Goal: Transaction & Acquisition: Purchase product/service

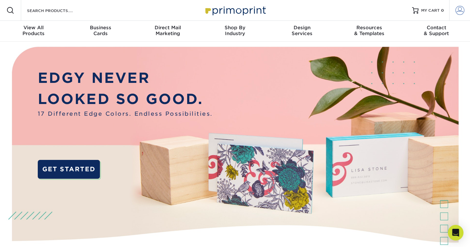
click at [460, 10] on span at bounding box center [459, 10] width 9 height 9
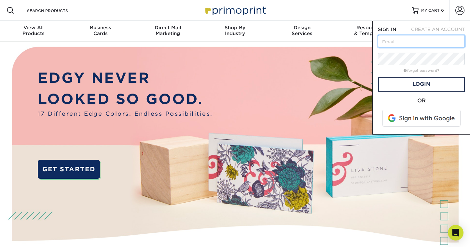
click at [418, 42] on input "text" at bounding box center [421, 41] width 87 height 12
type input "[EMAIL_ADDRESS][DOMAIN_NAME]"
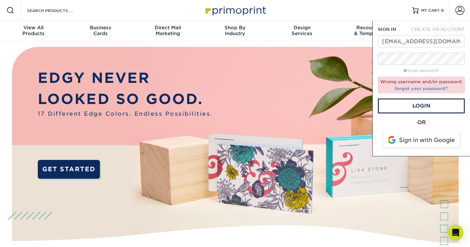
click at [425, 87] on link "forgot your password?" at bounding box center [421, 88] width 53 height 5
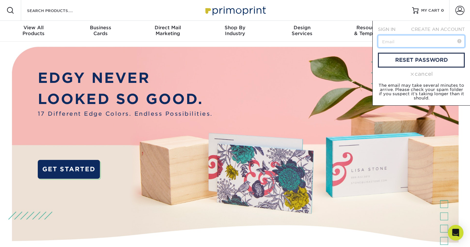
click at [415, 39] on input "text" at bounding box center [421, 41] width 87 height 12
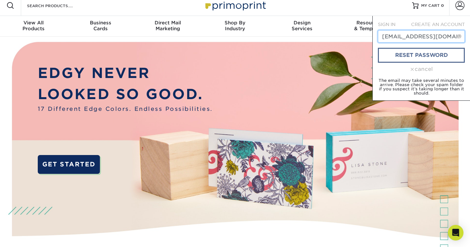
type input "[EMAIL_ADDRESS][DOMAIN_NAME]"
click at [416, 56] on link "reset password" at bounding box center [421, 55] width 87 height 15
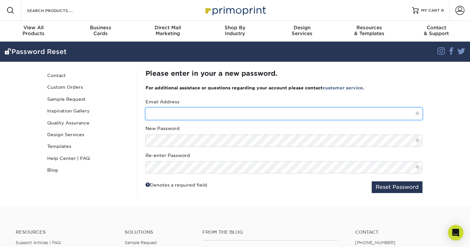
click at [203, 115] on input "text" at bounding box center [283, 114] width 277 height 12
type input "[EMAIL_ADDRESS][DOMAIN_NAME]"
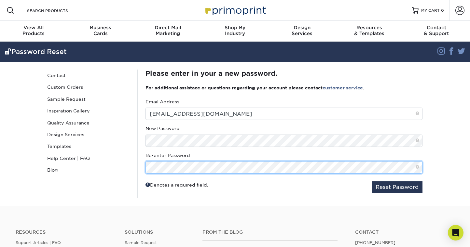
click at [372, 182] on button "Reset Password" at bounding box center [397, 188] width 51 height 12
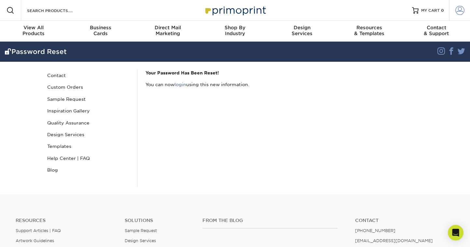
click at [460, 8] on span at bounding box center [459, 10] width 9 height 9
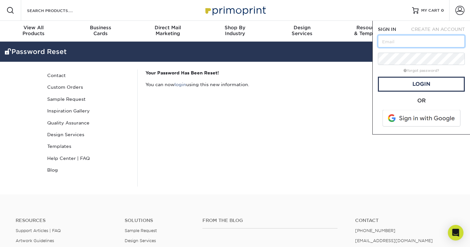
click at [428, 41] on input "text" at bounding box center [421, 41] width 87 height 12
type input "[EMAIL_ADDRESS][DOMAIN_NAME]"
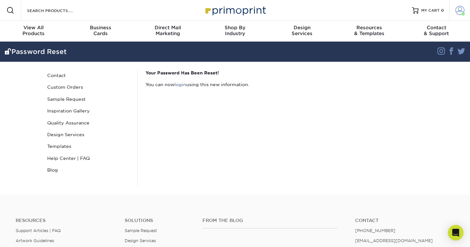
click at [459, 13] on span at bounding box center [459, 10] width 9 height 9
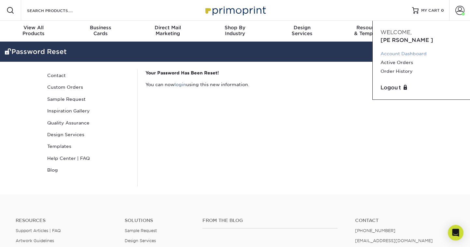
click at [416, 49] on link "Account Dashboard" at bounding box center [421, 53] width 82 height 9
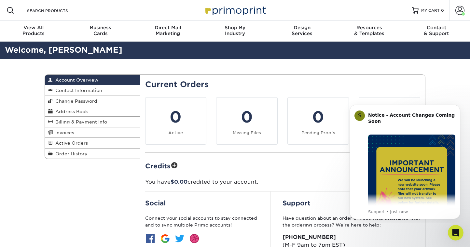
click at [98, 200] on div "Account Overview Account Overview Contact Information Change Password Address B…" at bounding box center [235, 181] width 391 height 245
click at [80, 155] on span "Order History" at bounding box center [70, 153] width 35 height 5
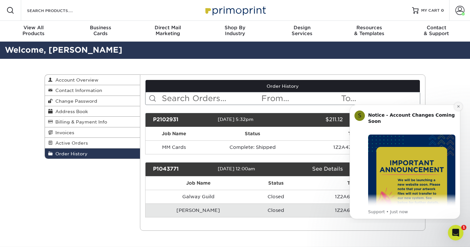
click at [458, 106] on icon "Dismiss notification" at bounding box center [458, 106] width 2 height 2
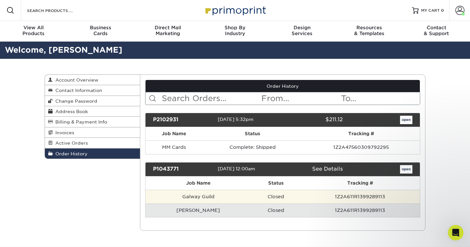
click at [195, 198] on td "Galway Guild" at bounding box center [198, 197] width 106 height 14
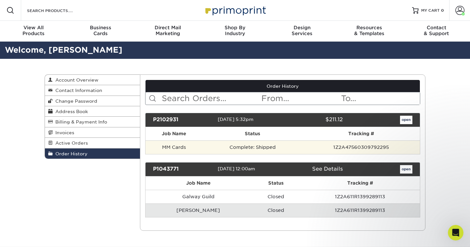
click at [211, 150] on td "Complete: Shipped" at bounding box center [252, 148] width 100 height 14
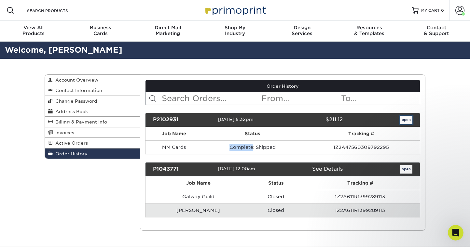
click at [407, 118] on link "open" at bounding box center [406, 120] width 12 height 8
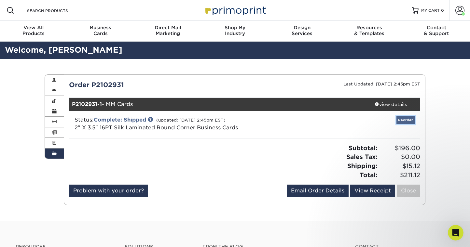
click at [402, 119] on link "Reorder" at bounding box center [405, 120] width 18 height 8
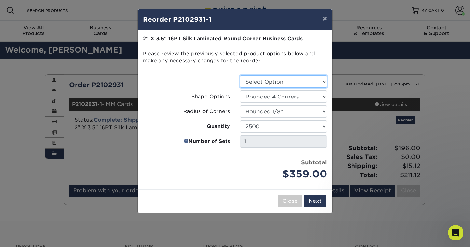
click at [304, 82] on select "Select Option Business Cards" at bounding box center [283, 82] width 87 height 12
select select "3b5148f1-0588-4f88-a218-97bcfdce65c1"
click at [240, 76] on select "Select Option Business Cards" at bounding box center [283, 82] width 87 height 12
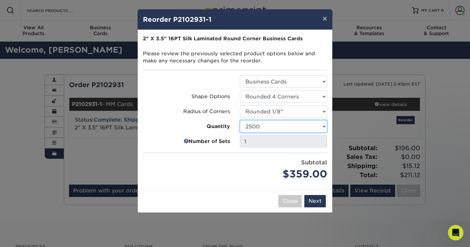
click at [318, 124] on select "25 50 75 100 250 500 1000 2500 5000 10000" at bounding box center [283, 126] width 87 height 12
click at [240, 120] on select "25 50 75 100 250 500 1000 2500 5000 10000" at bounding box center [283, 126] width 87 height 12
click at [268, 123] on select "25 50 75 100 250 500 1000 2500 5000 10000" at bounding box center [283, 126] width 87 height 12
click at [240, 120] on select "25 50 75 100 250 500 1000 2500 5000 10000" at bounding box center [283, 126] width 87 height 12
click at [264, 125] on select "25 50 75 100 250 500 1000 2500 5000 10000" at bounding box center [283, 126] width 87 height 12
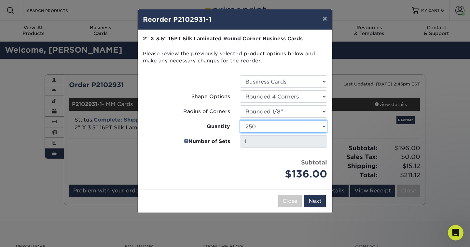
select select "f593fda3-2d5c-4b9e-9c2c-6197b899ae74"
click at [240, 120] on select "25 50 75 100 250 500 1000 2500 5000 10000" at bounding box center [283, 126] width 87 height 12
click at [239, 171] on div "Subtotal $140.00" at bounding box center [283, 170] width 97 height 23
